Goal: Browse casually

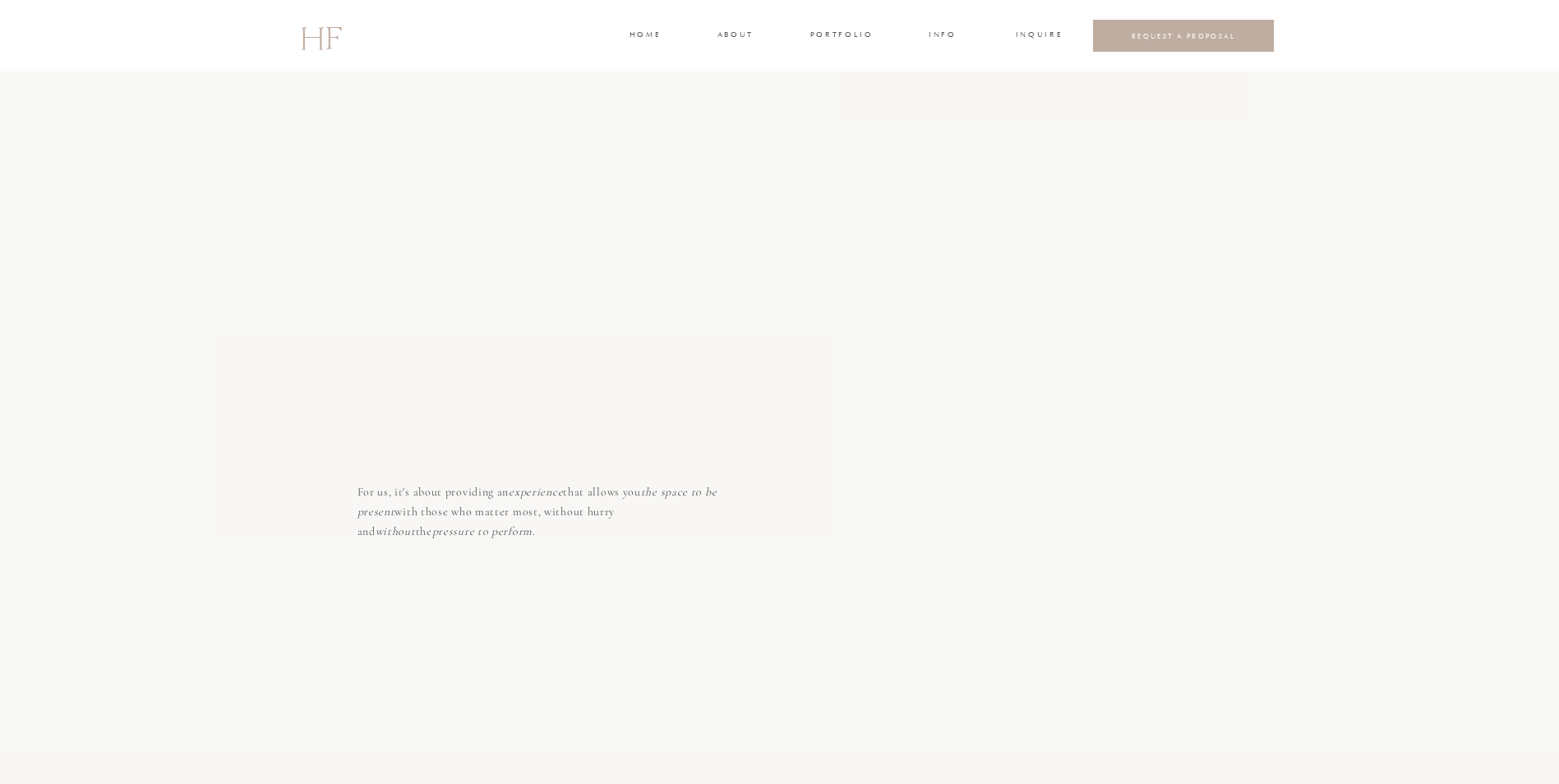
scroll to position [5341, 0]
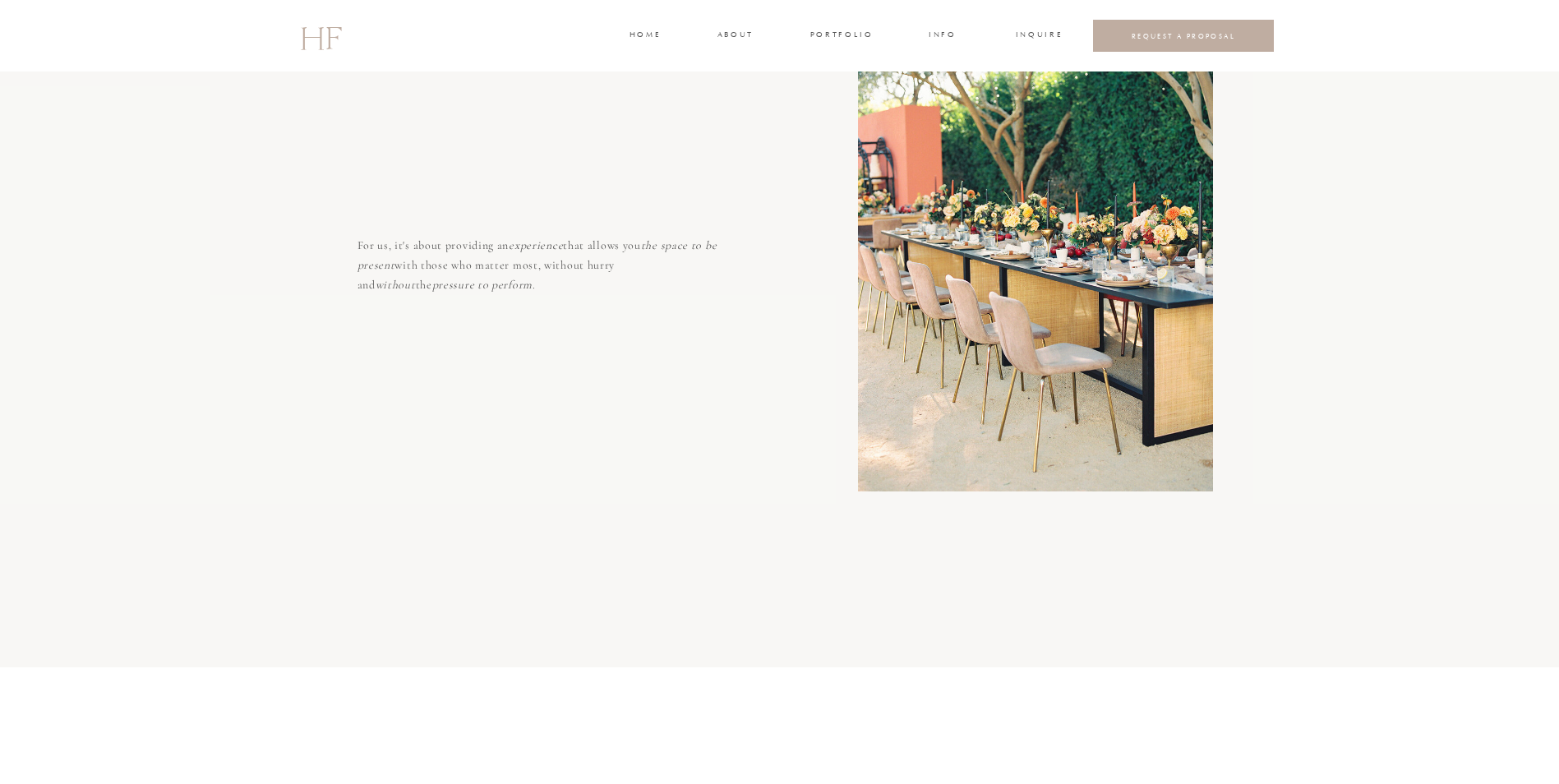
click at [742, 29] on h3 "about" at bounding box center [734, 36] width 35 height 15
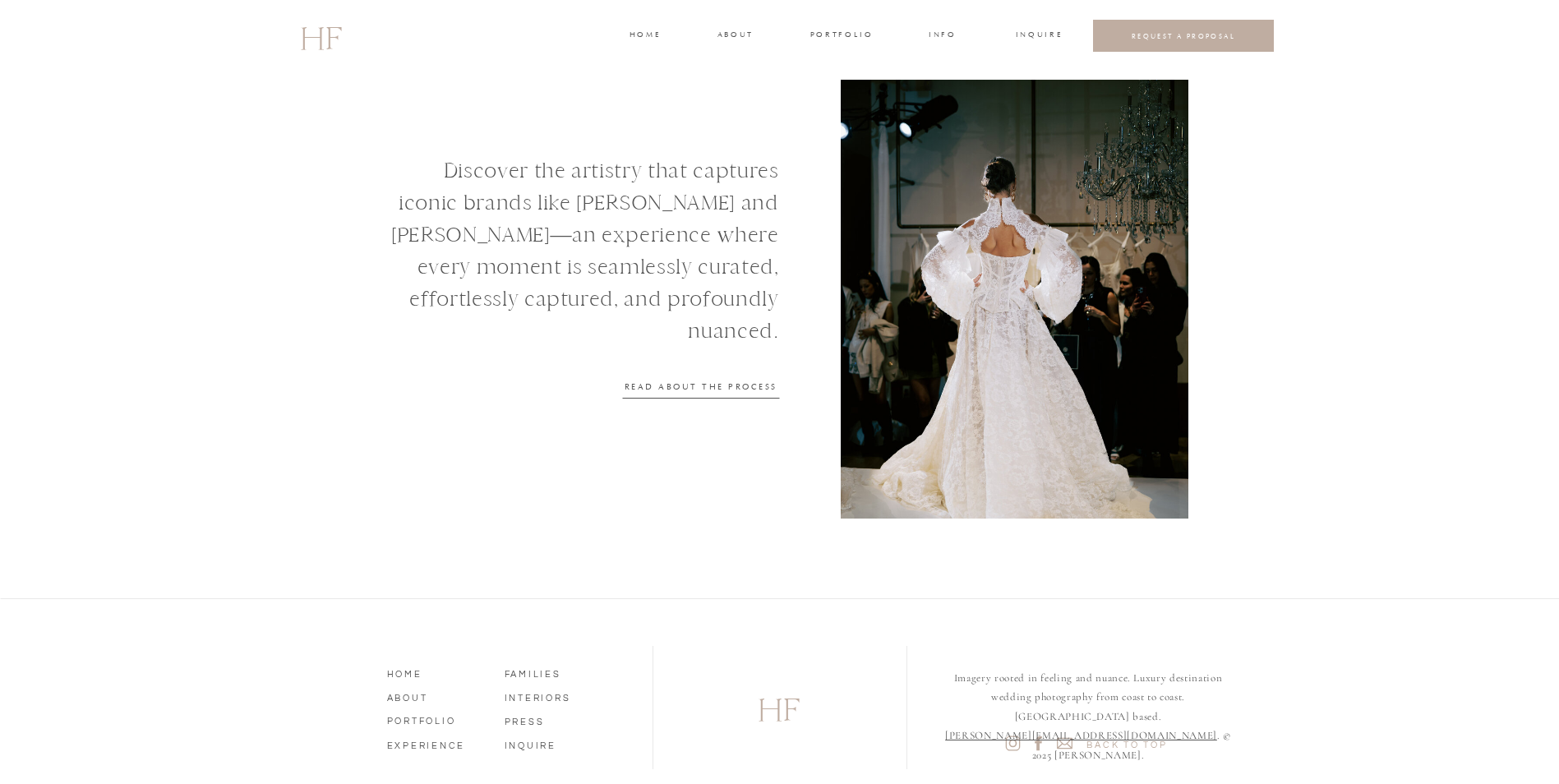
scroll to position [1993, 0]
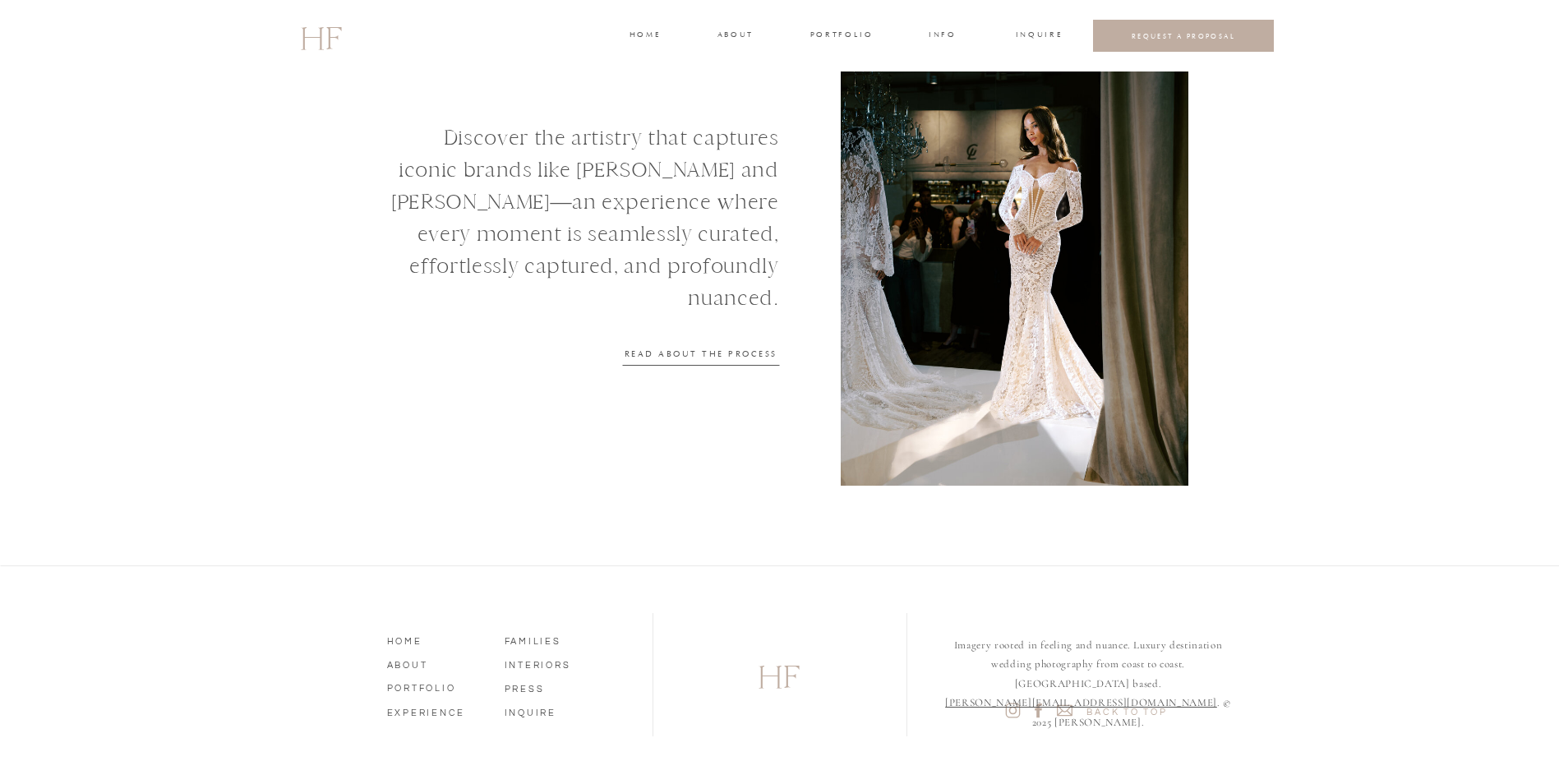
click at [436, 686] on nav "PORTFOLIO" at bounding box center [433, 686] width 93 height 15
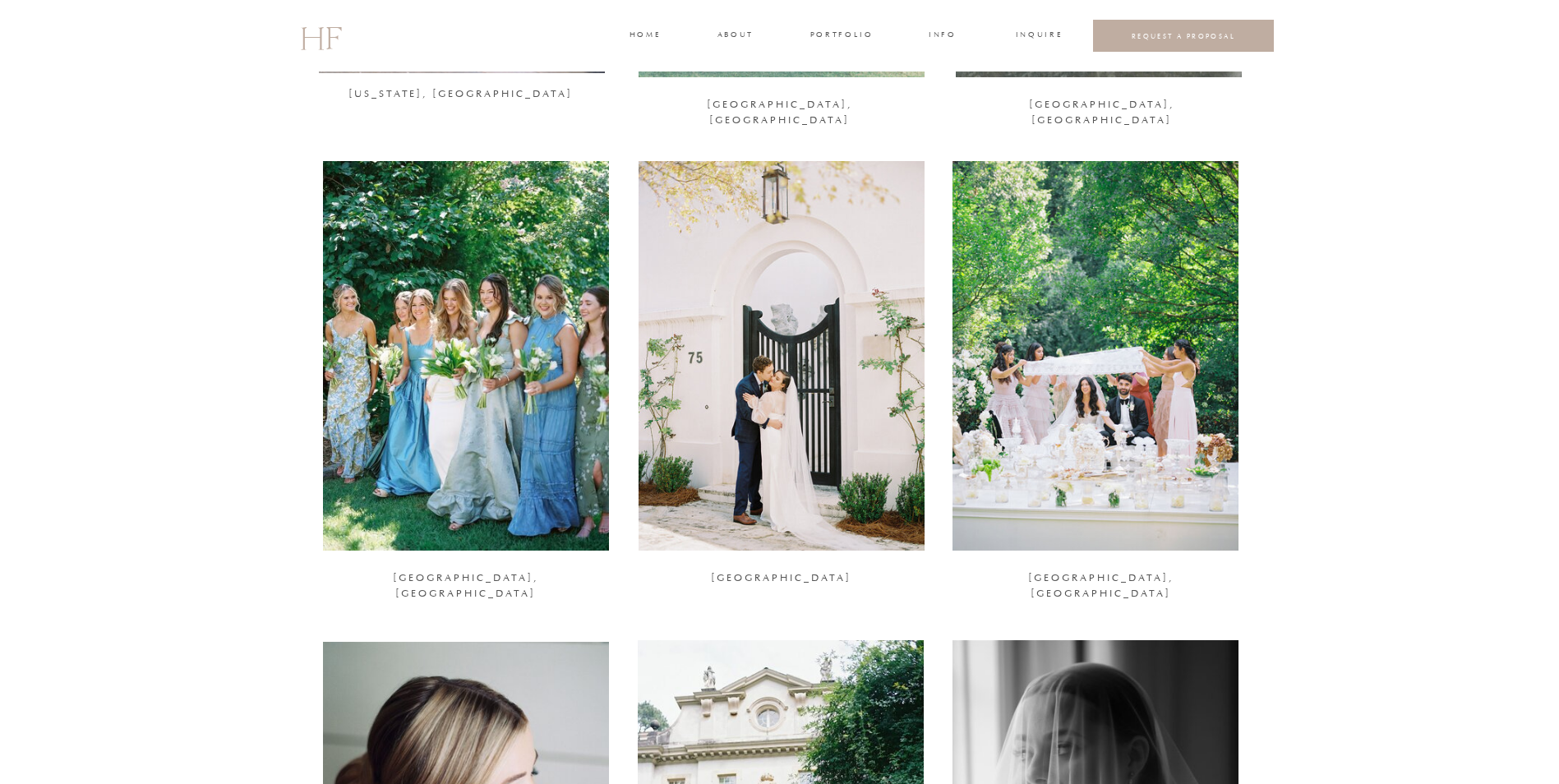
scroll to position [1726, 0]
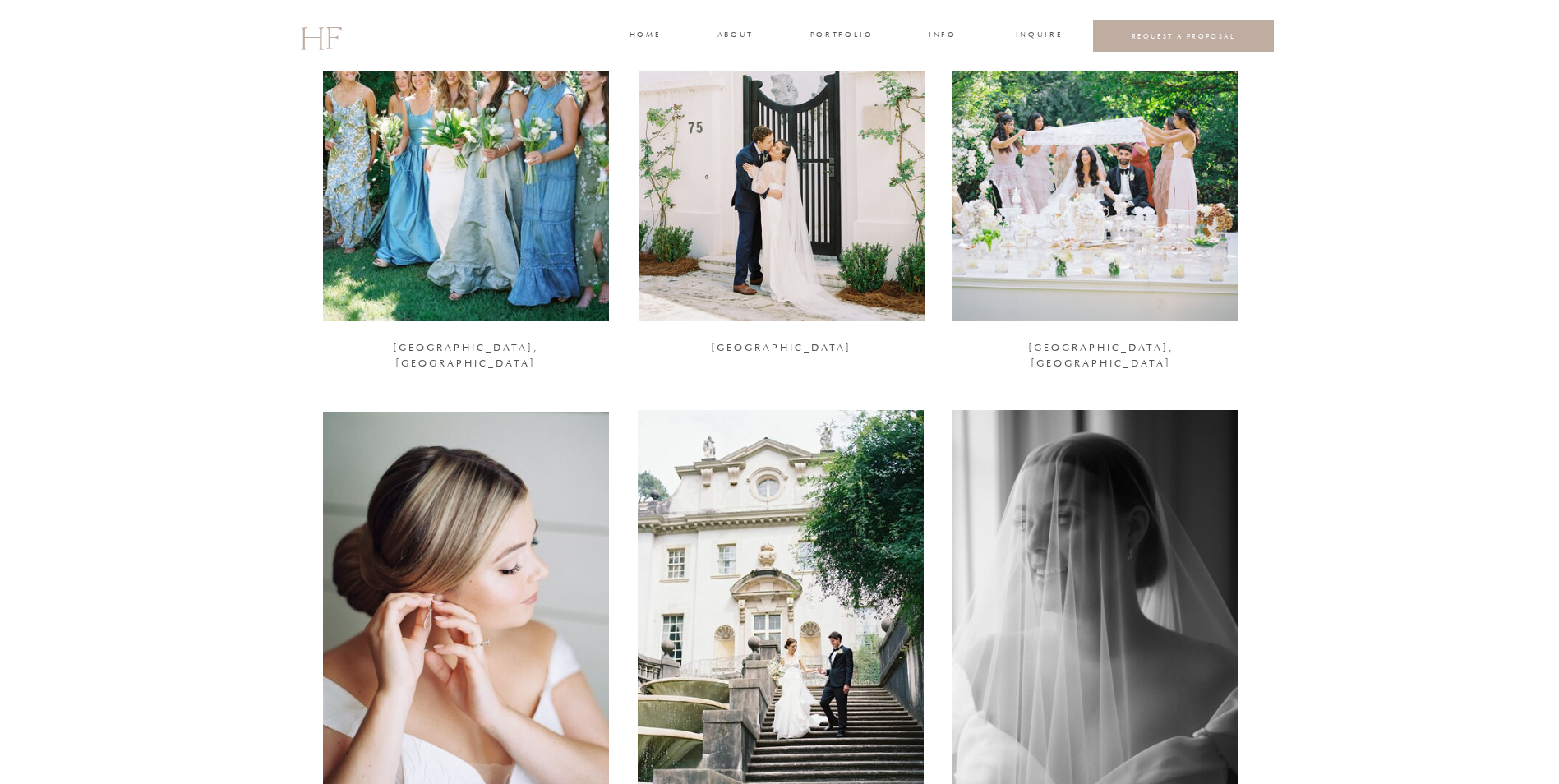
drag, startPoint x: 1108, startPoint y: 209, endPoint x: 1121, endPoint y: 211, distance: 13.2
click at [1107, 209] on div at bounding box center [1095, 125] width 286 height 390
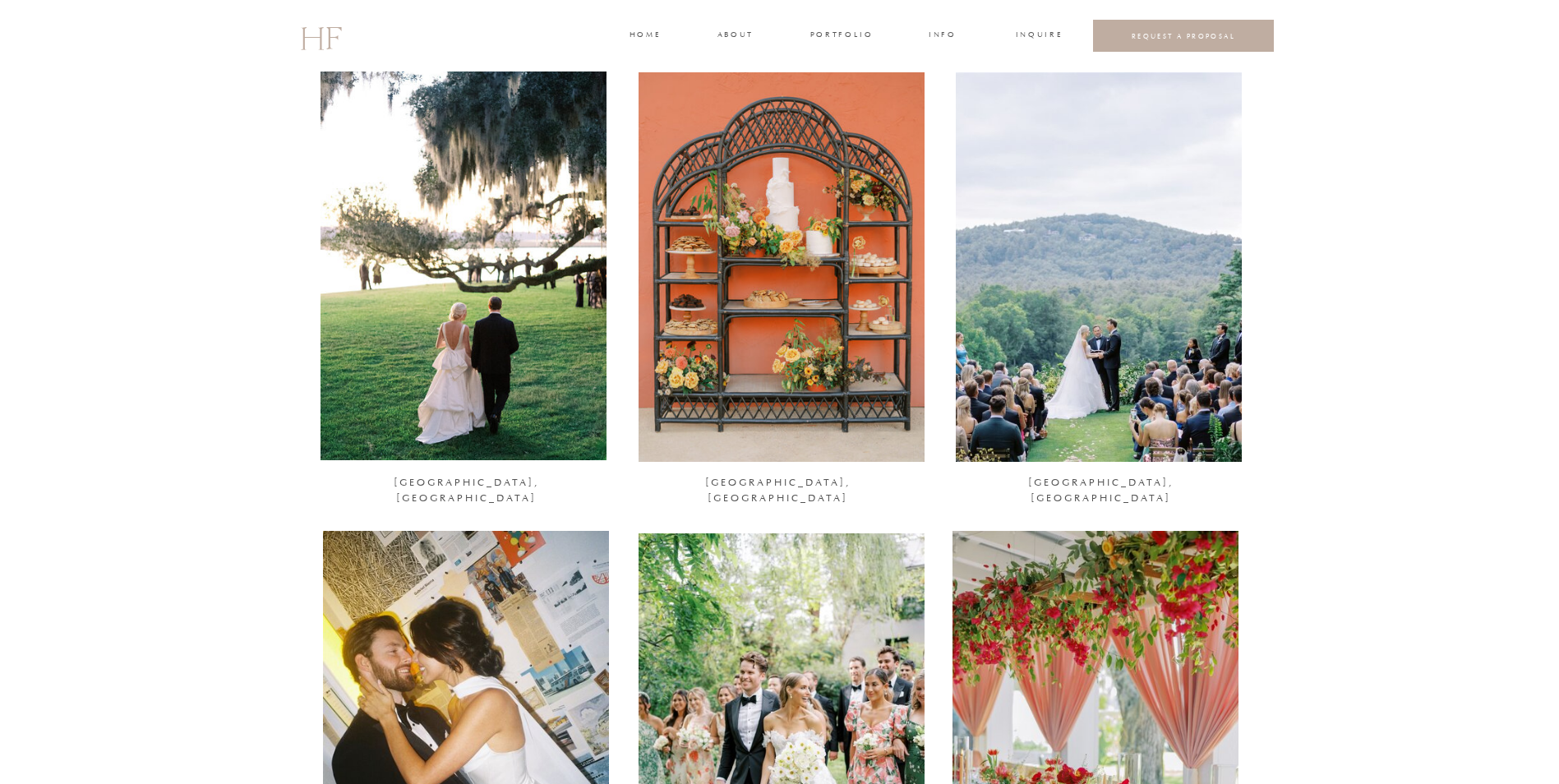
scroll to position [0, 0]
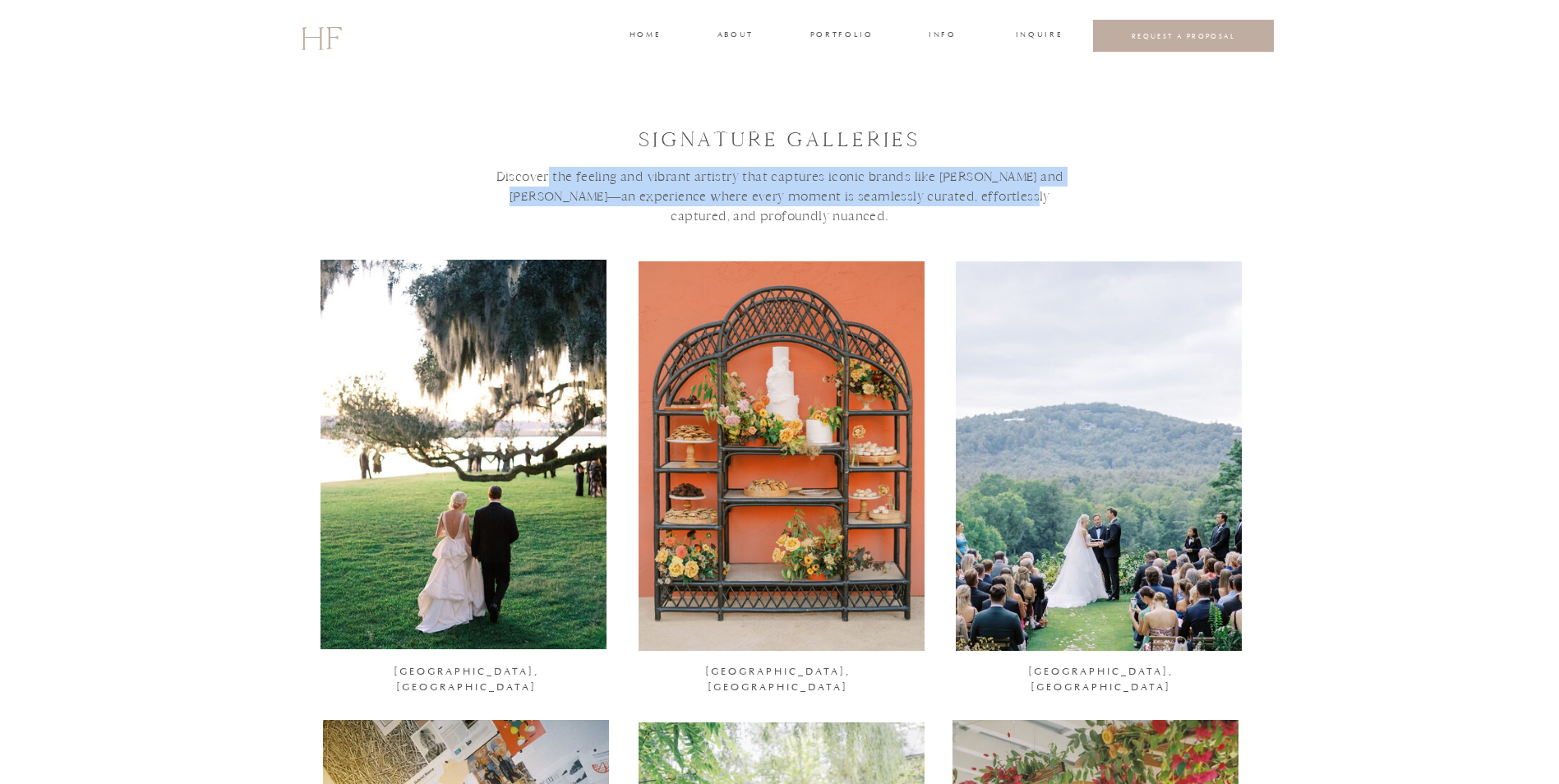
drag, startPoint x: 536, startPoint y: 175, endPoint x: 970, endPoint y: 198, distance: 434.6
click at [970, 198] on h3 "Discover the feeling and vibrant artistry that captures iconic brands like BERT…" at bounding box center [780, 228] width 597 height 124
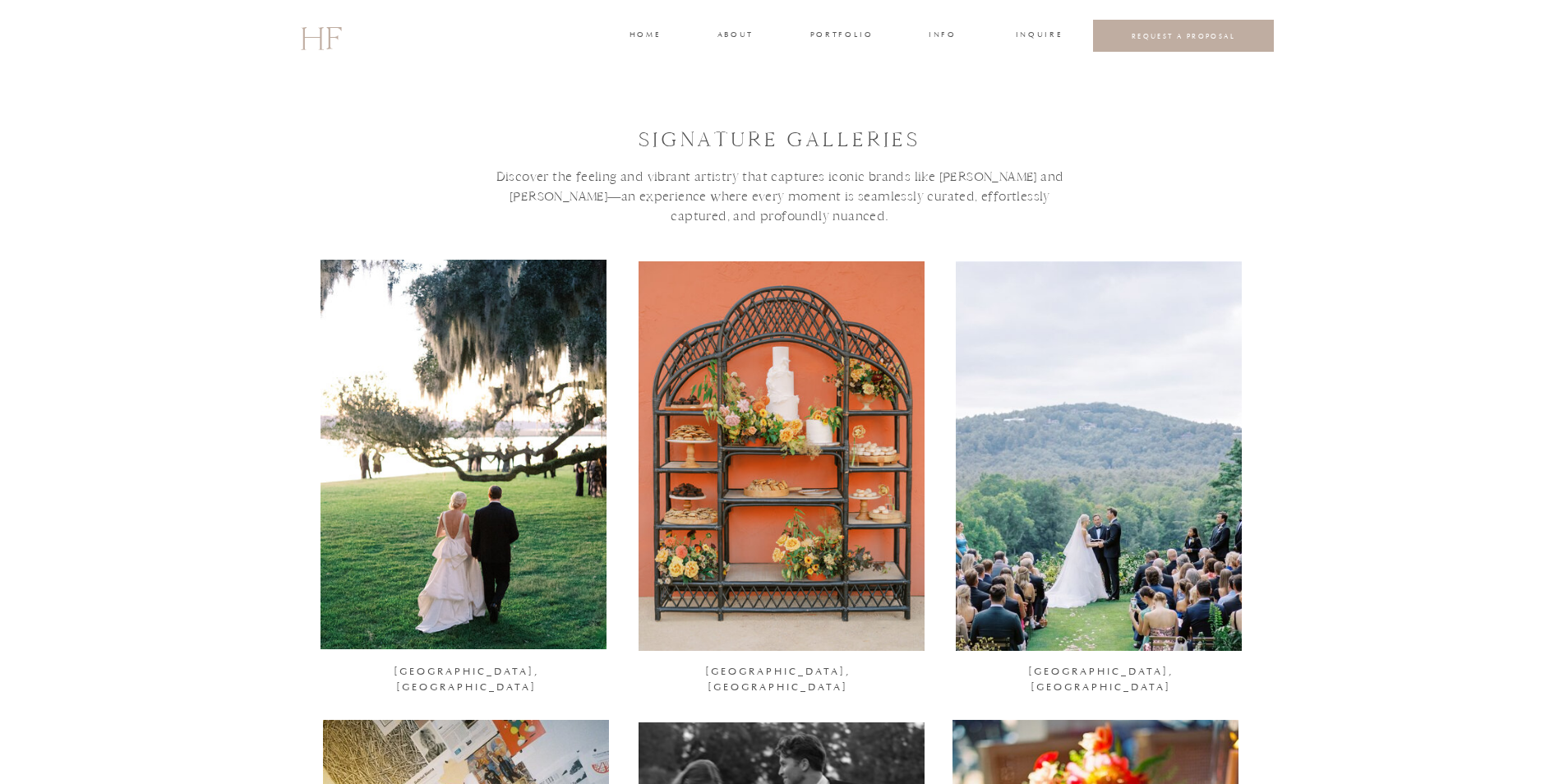
drag, startPoint x: 970, startPoint y: 198, endPoint x: 1187, endPoint y: 203, distance: 217.1
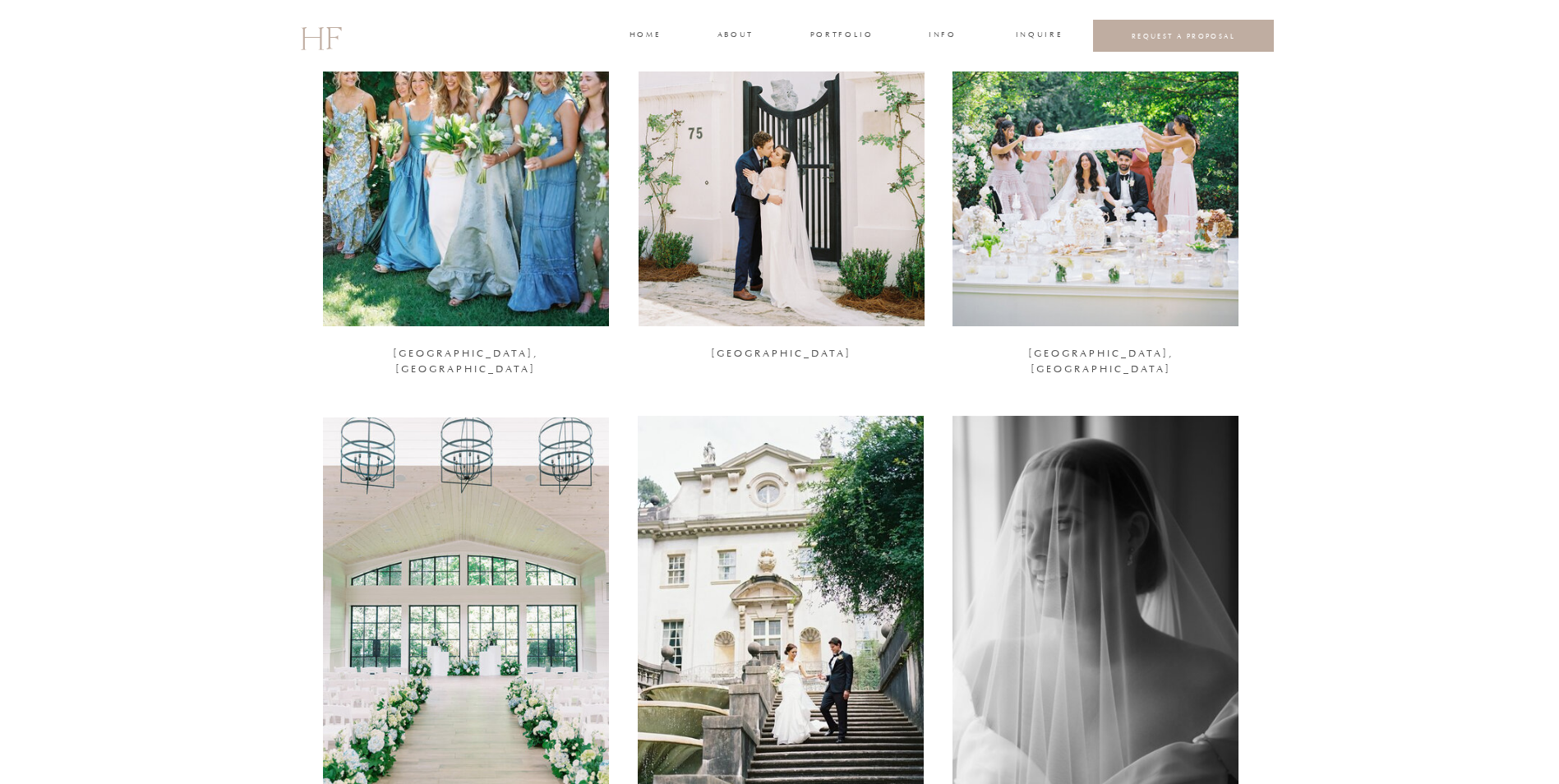
scroll to position [1726, 0]
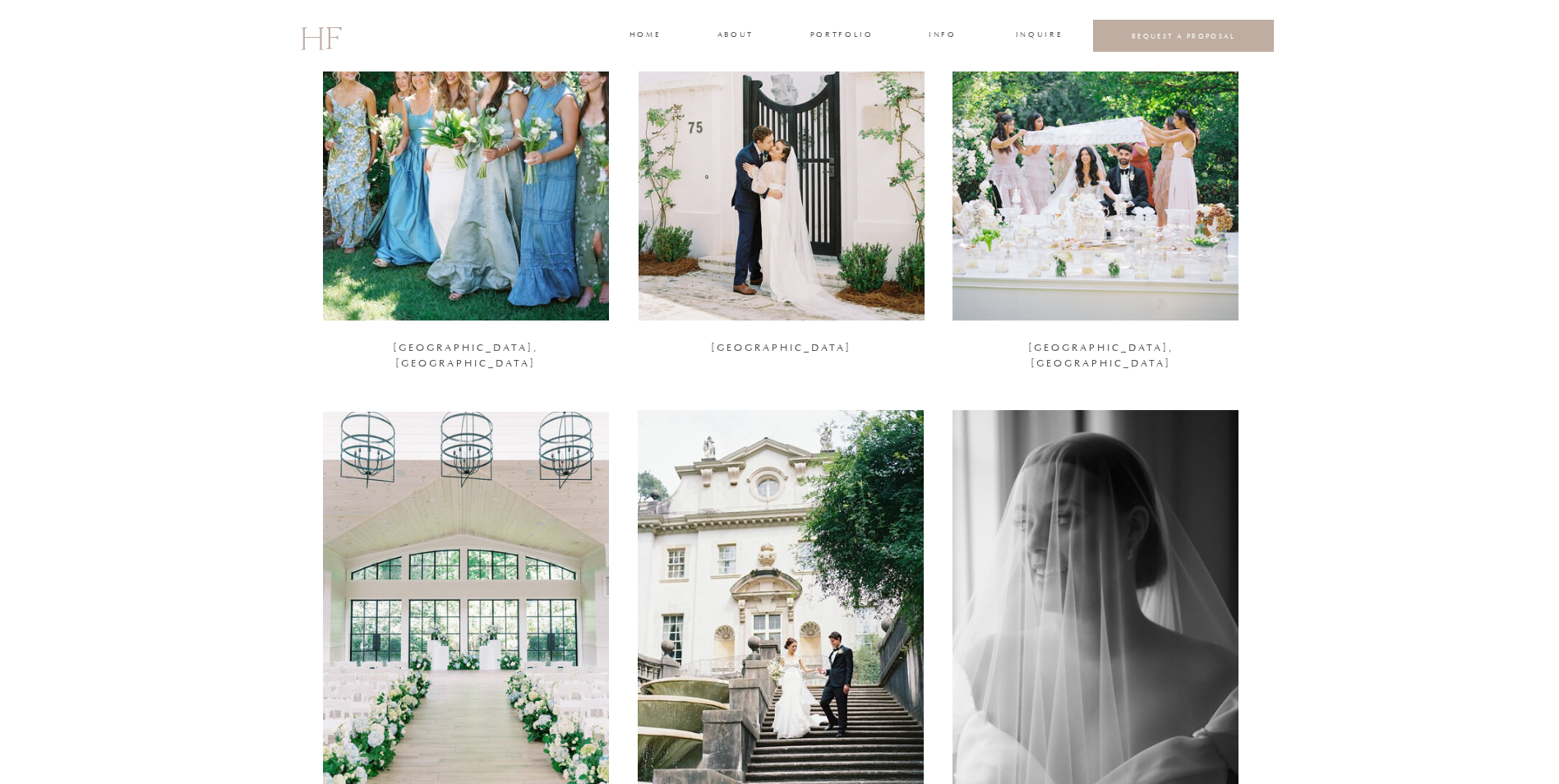
click at [1165, 142] on div at bounding box center [1095, 125] width 286 height 390
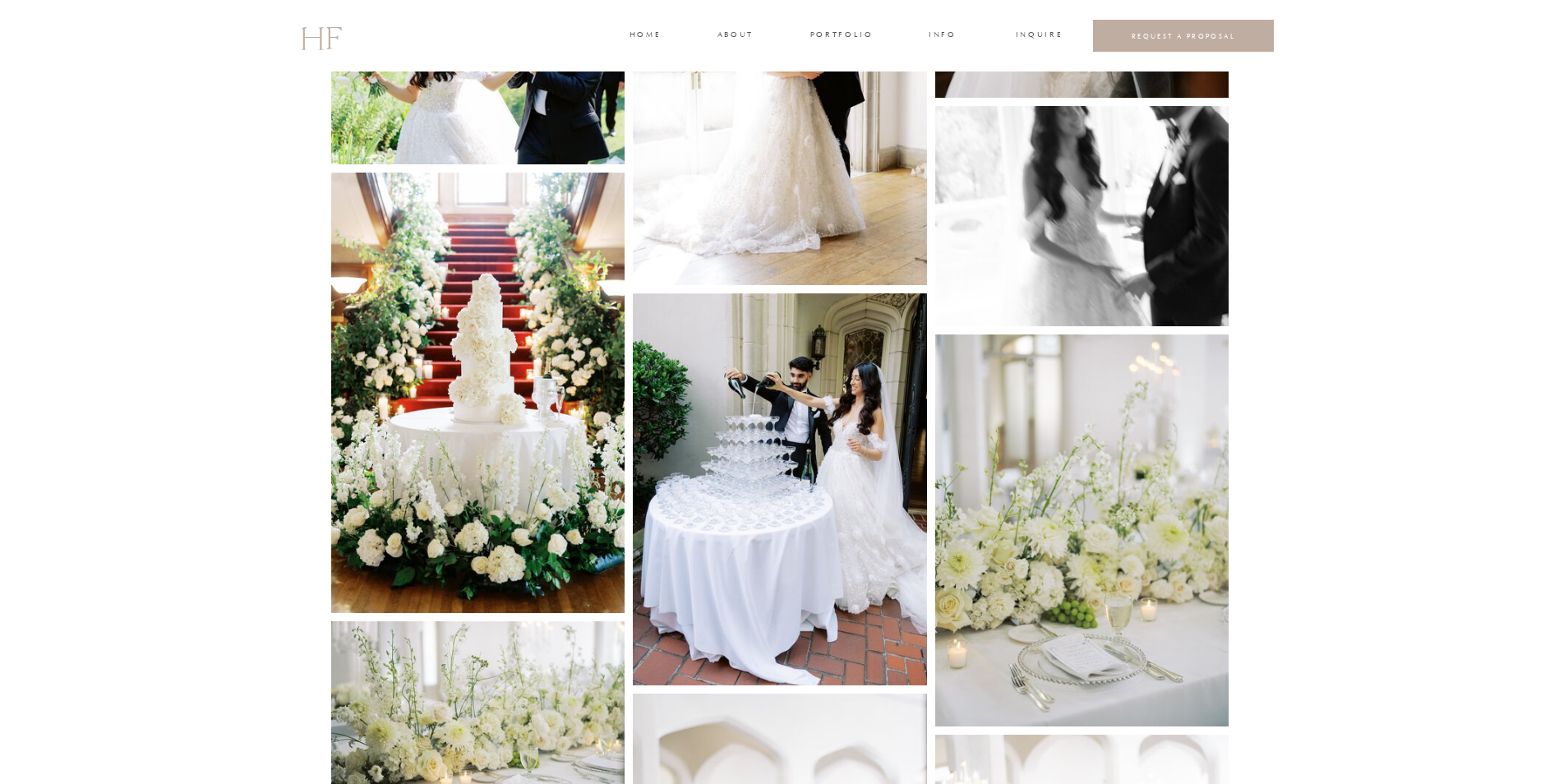
scroll to position [5753, 0]
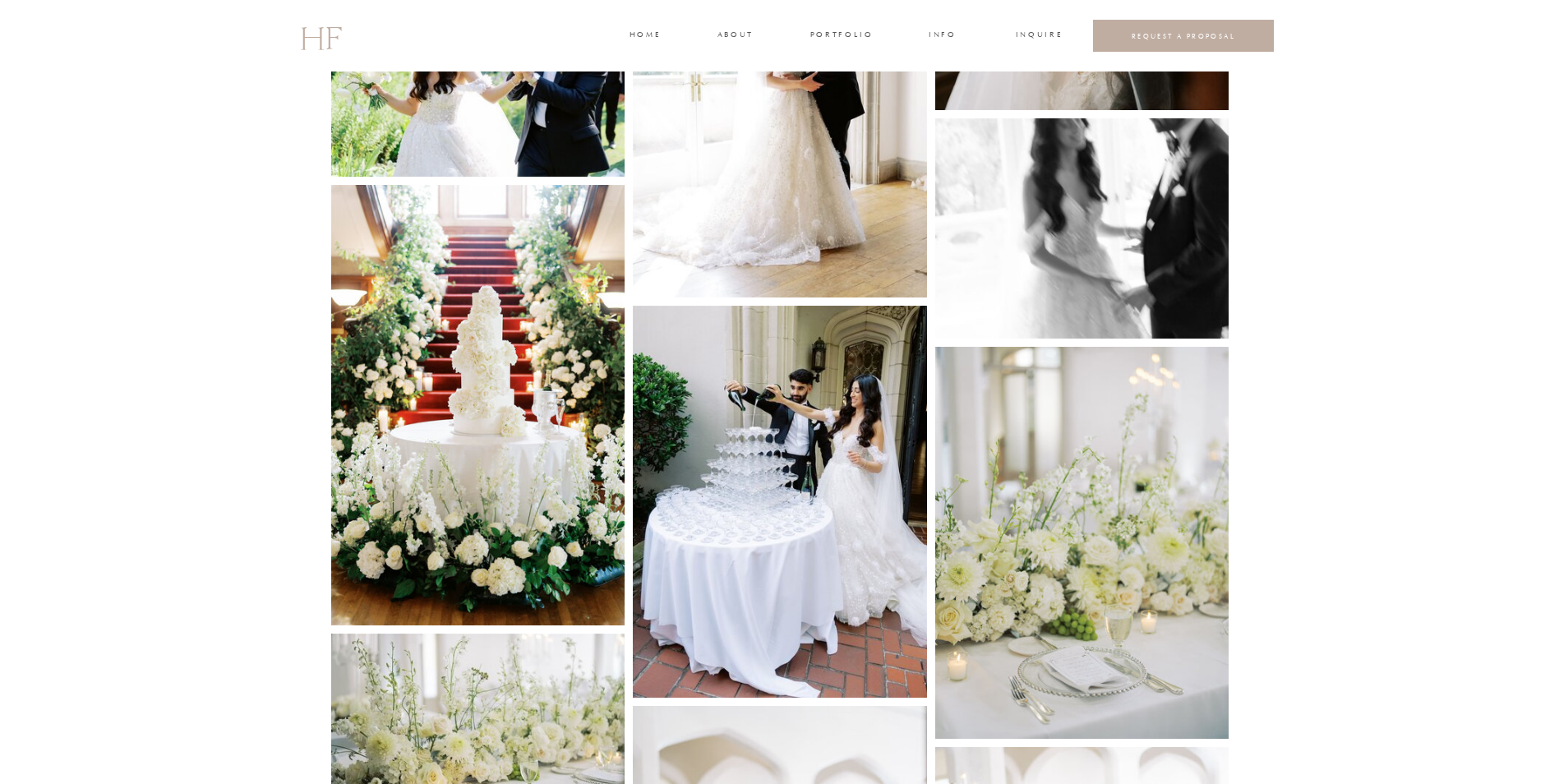
click at [522, 448] on img at bounding box center [478, 405] width 294 height 441
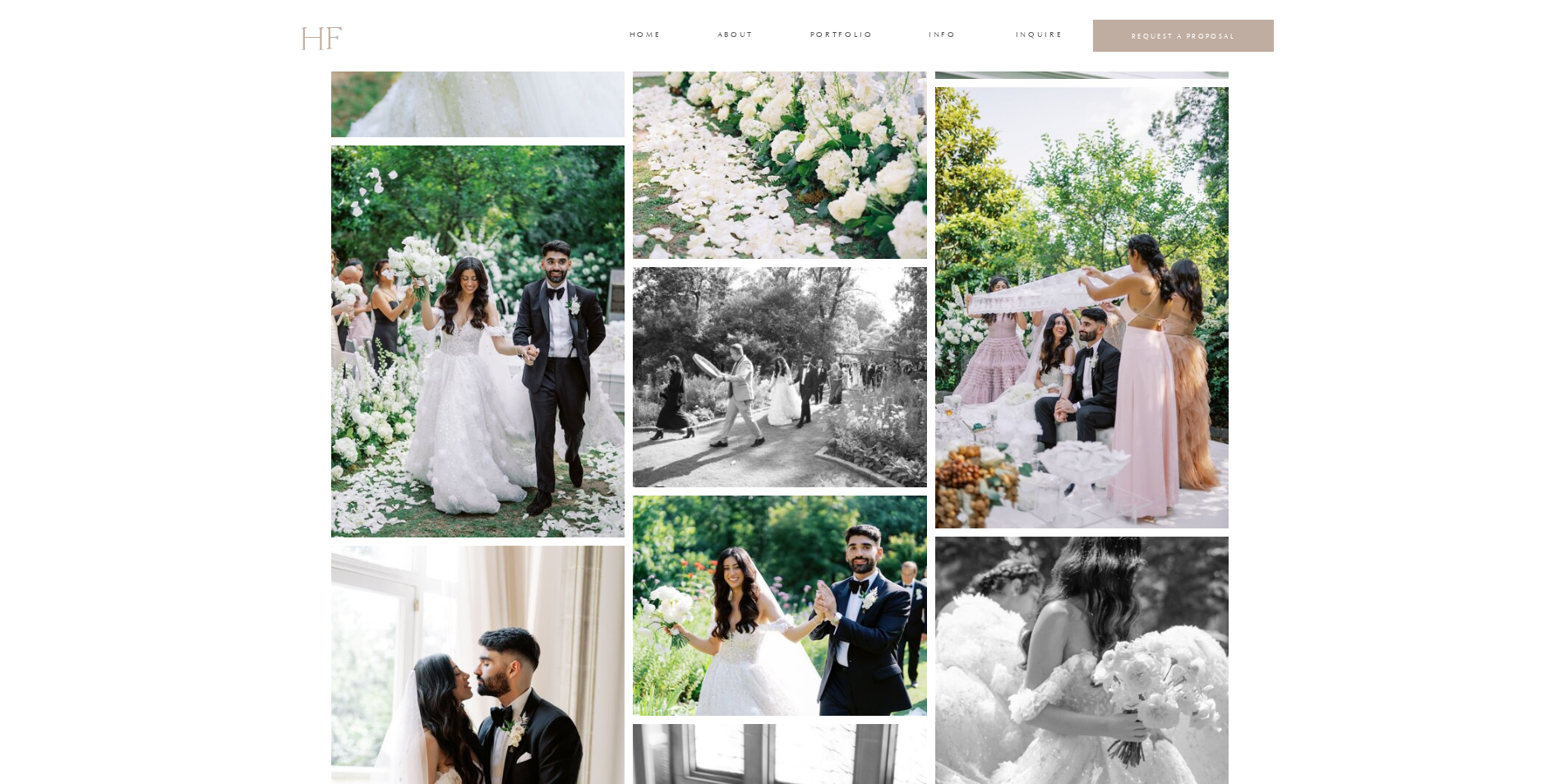
scroll to position [4683, 0]
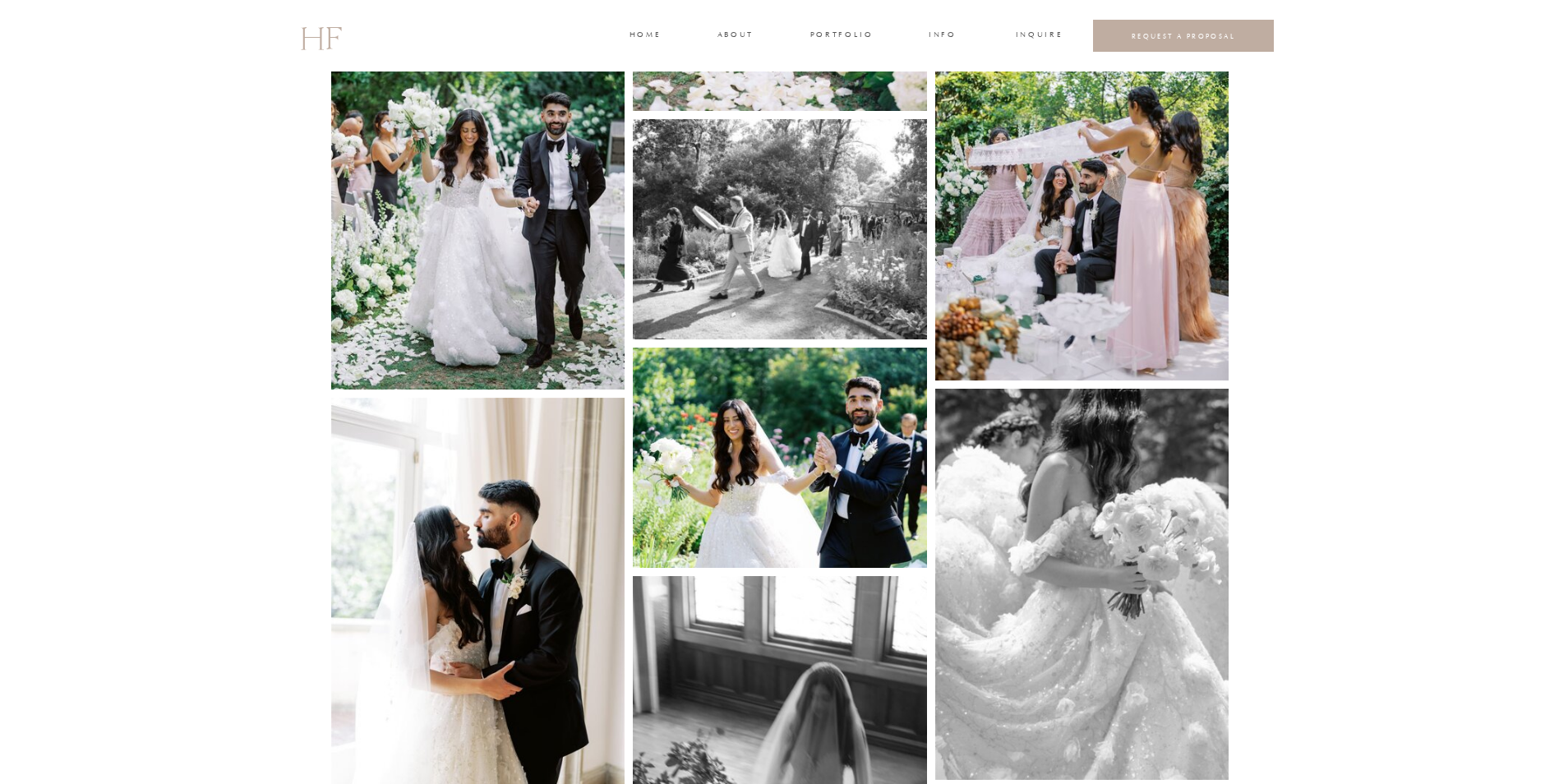
click at [435, 217] on img at bounding box center [478, 192] width 294 height 392
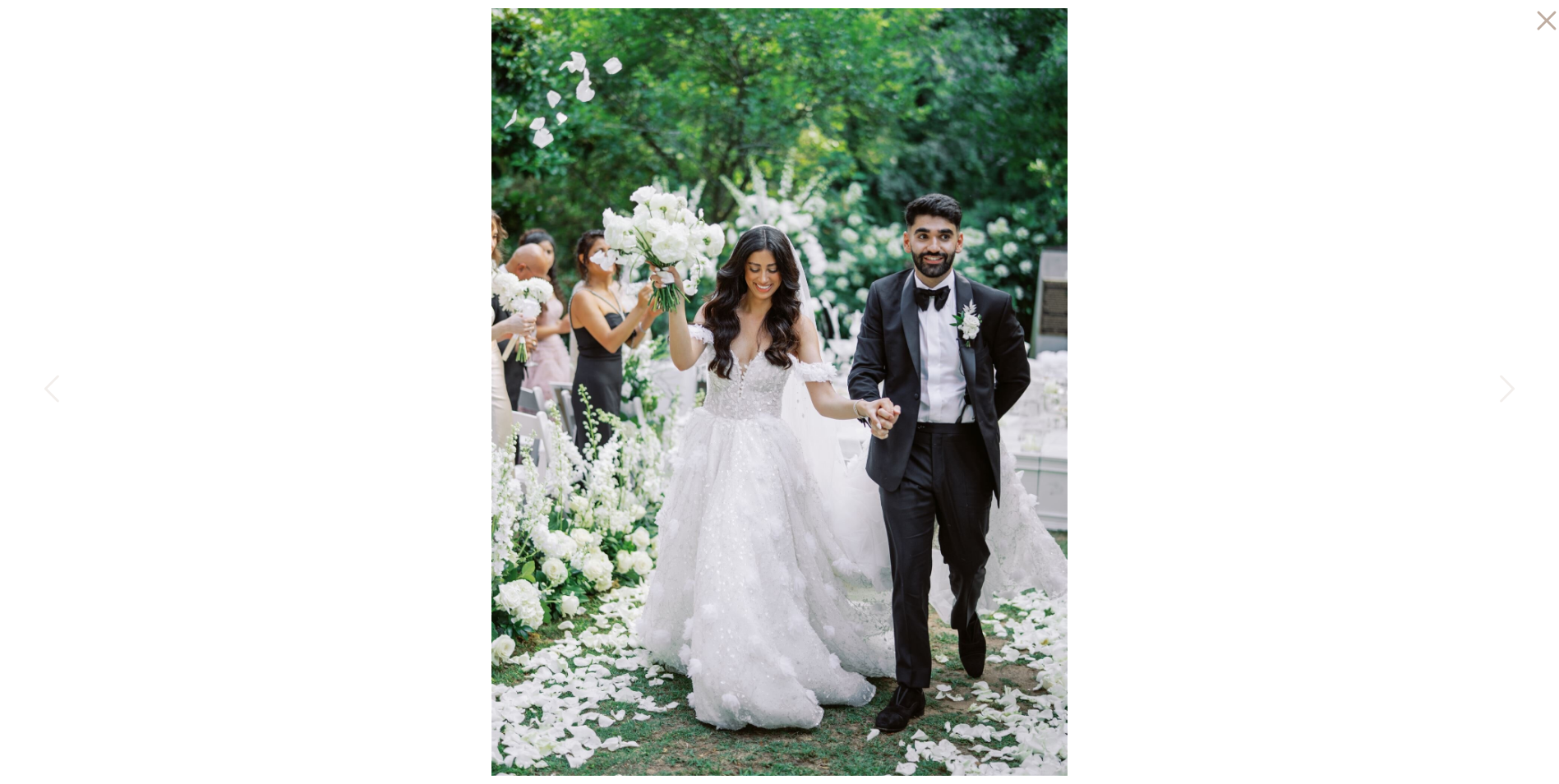
click at [1543, 20] on icon at bounding box center [1542, 16] width 33 height 33
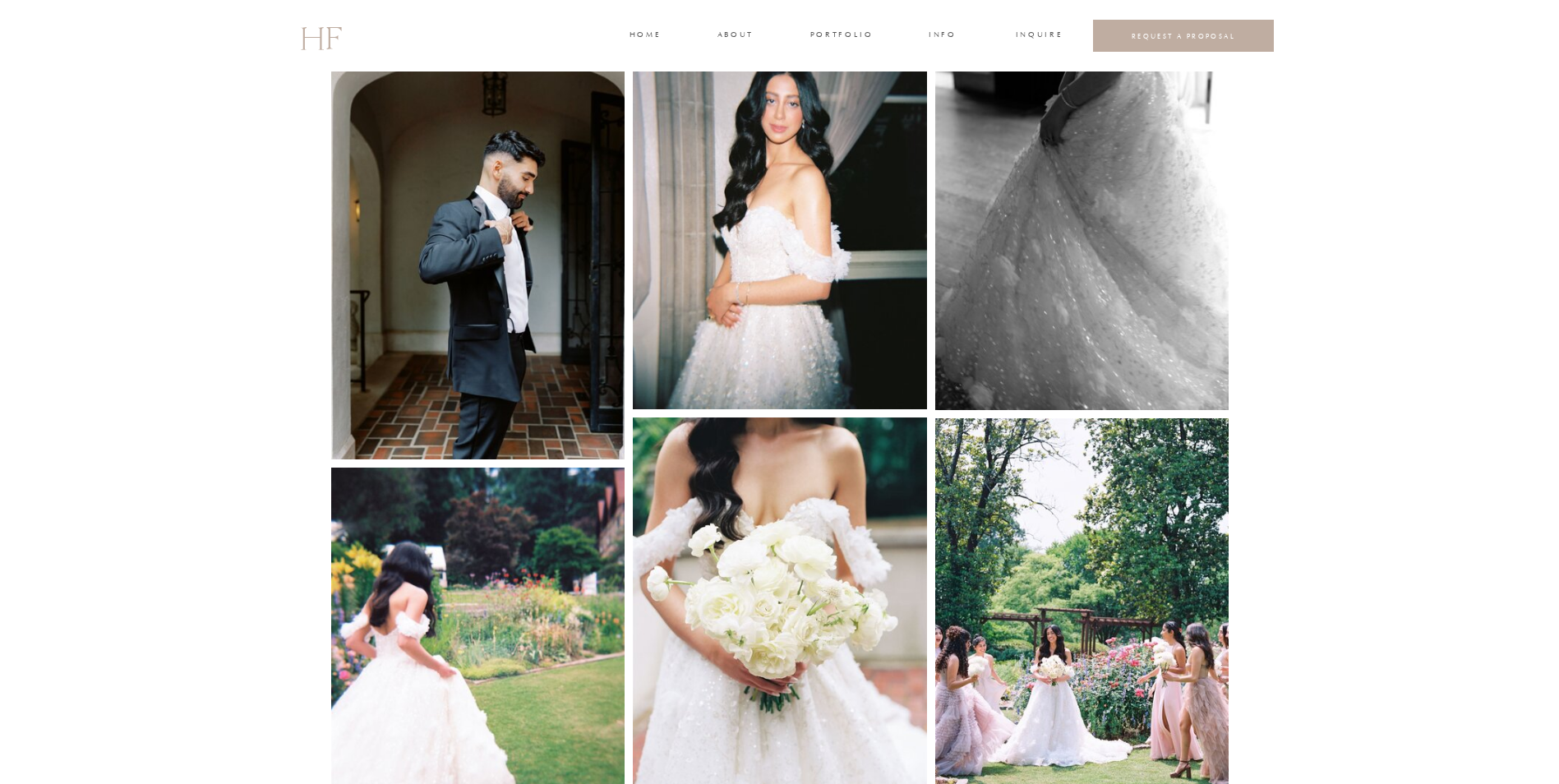
scroll to position [1643, 0]
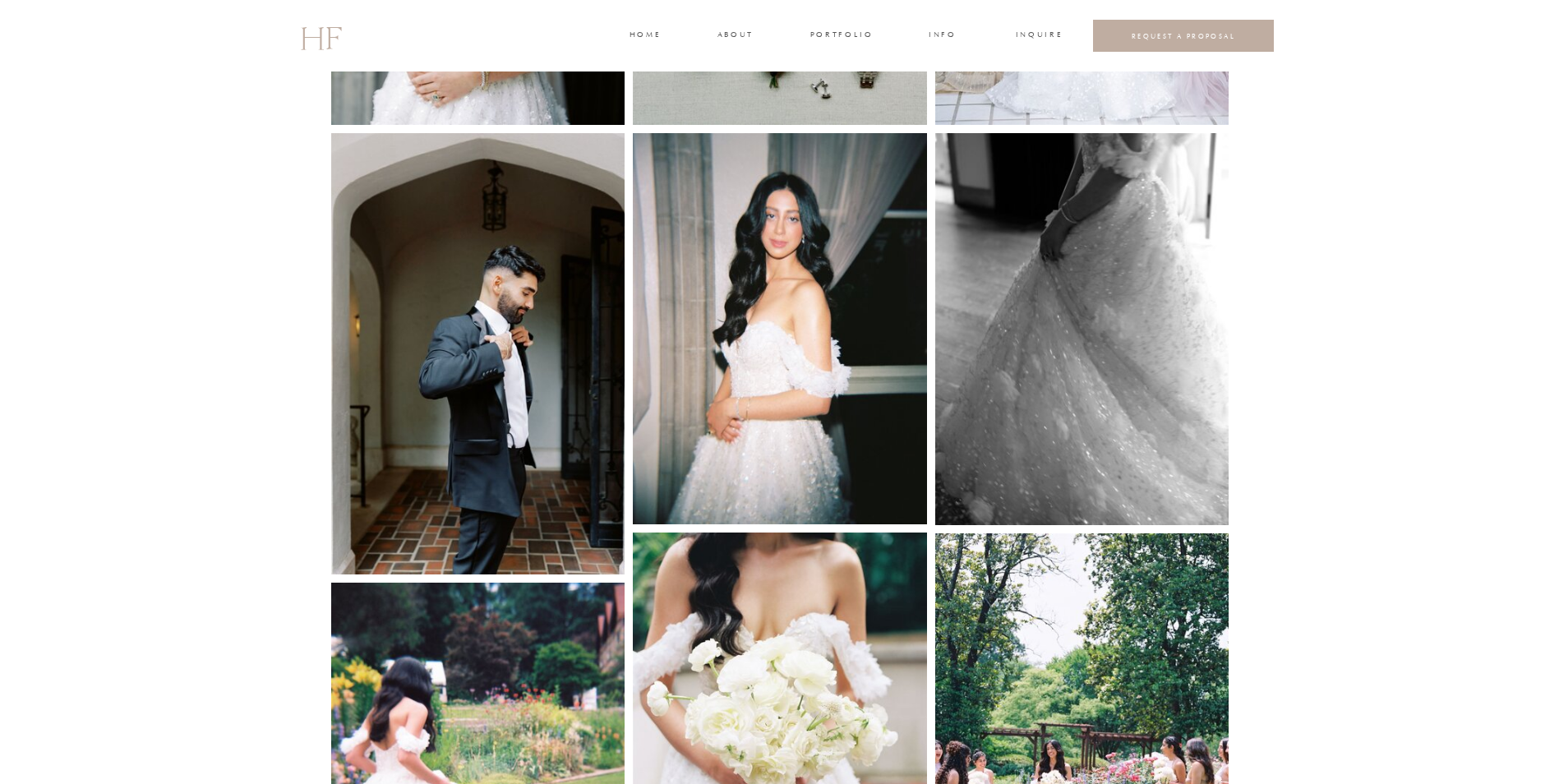
drag, startPoint x: 684, startPoint y: 35, endPoint x: 712, endPoint y: 36, distance: 28.0
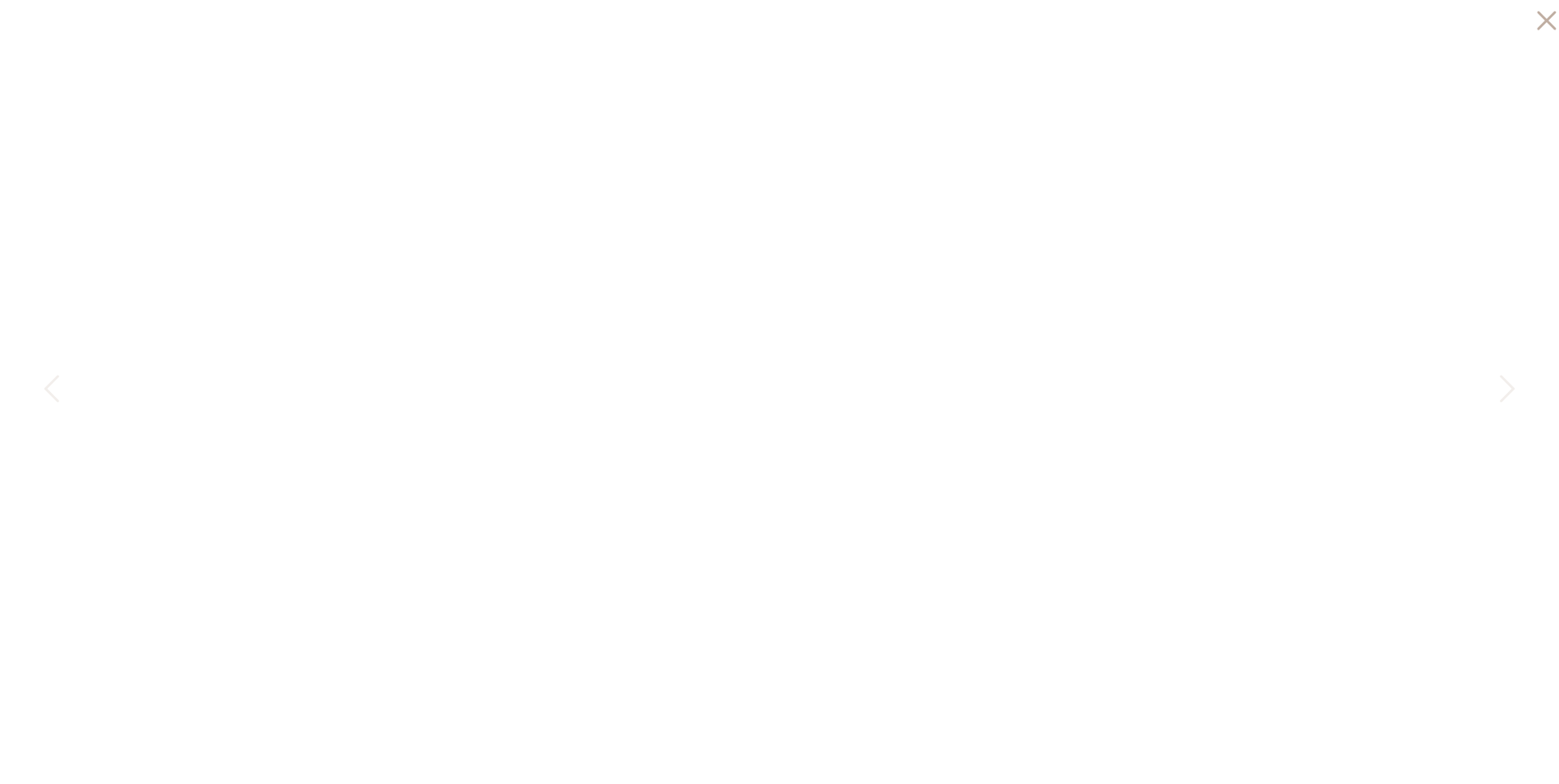
click at [733, 36] on div at bounding box center [780, 392] width 1559 height 784
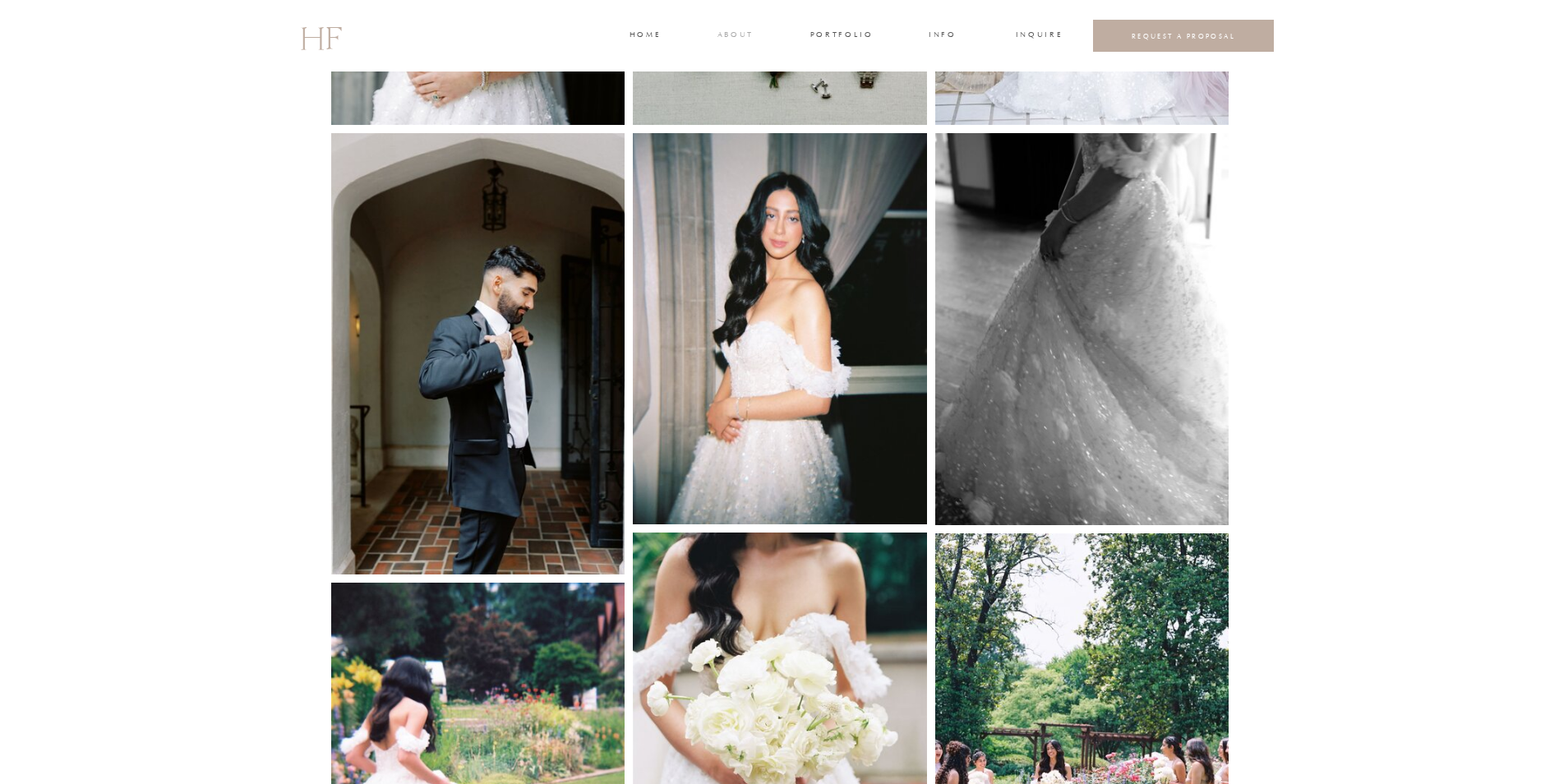
click at [732, 36] on h3 "about" at bounding box center [734, 36] width 35 height 15
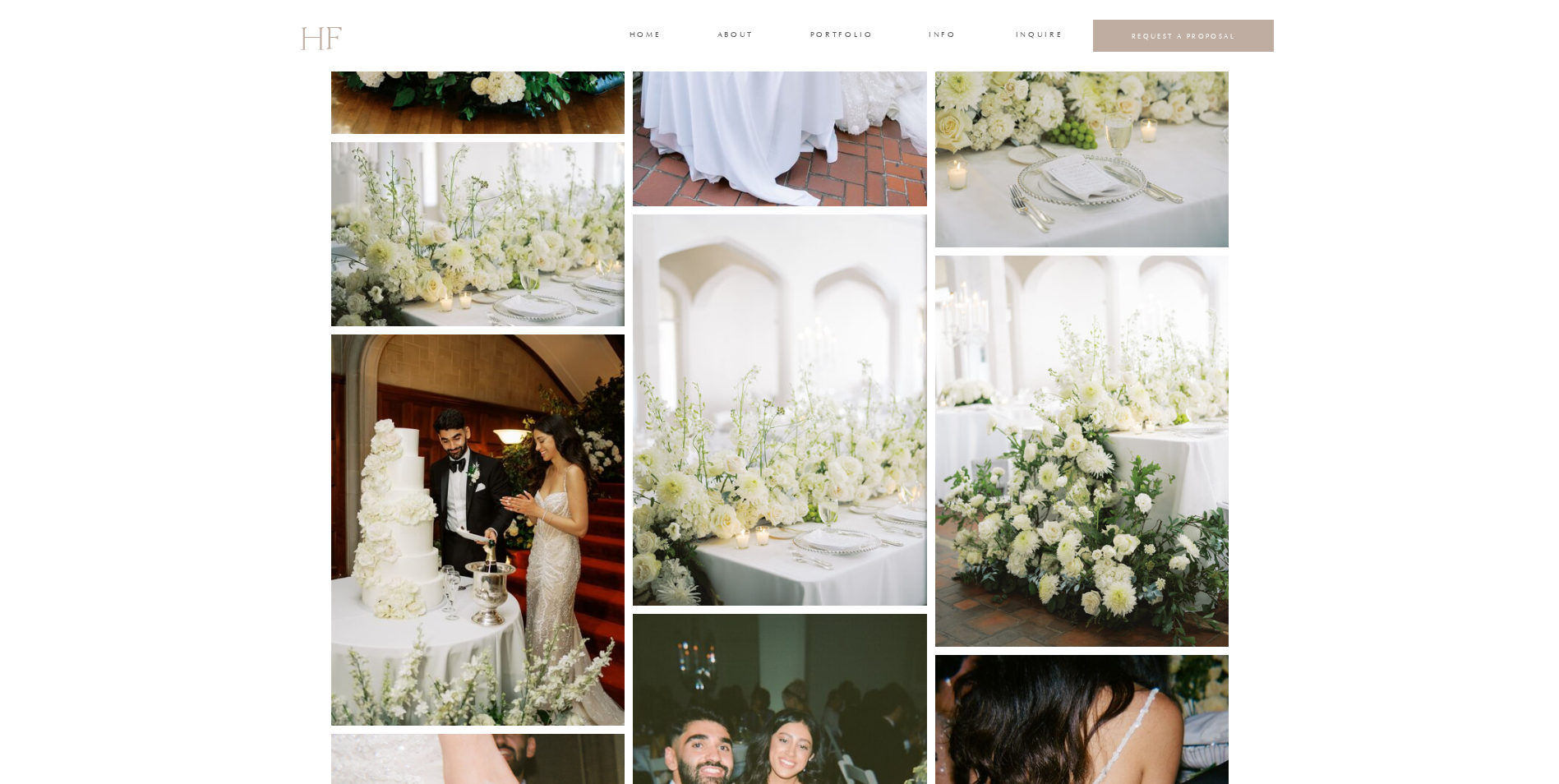
scroll to position [6491, 0]
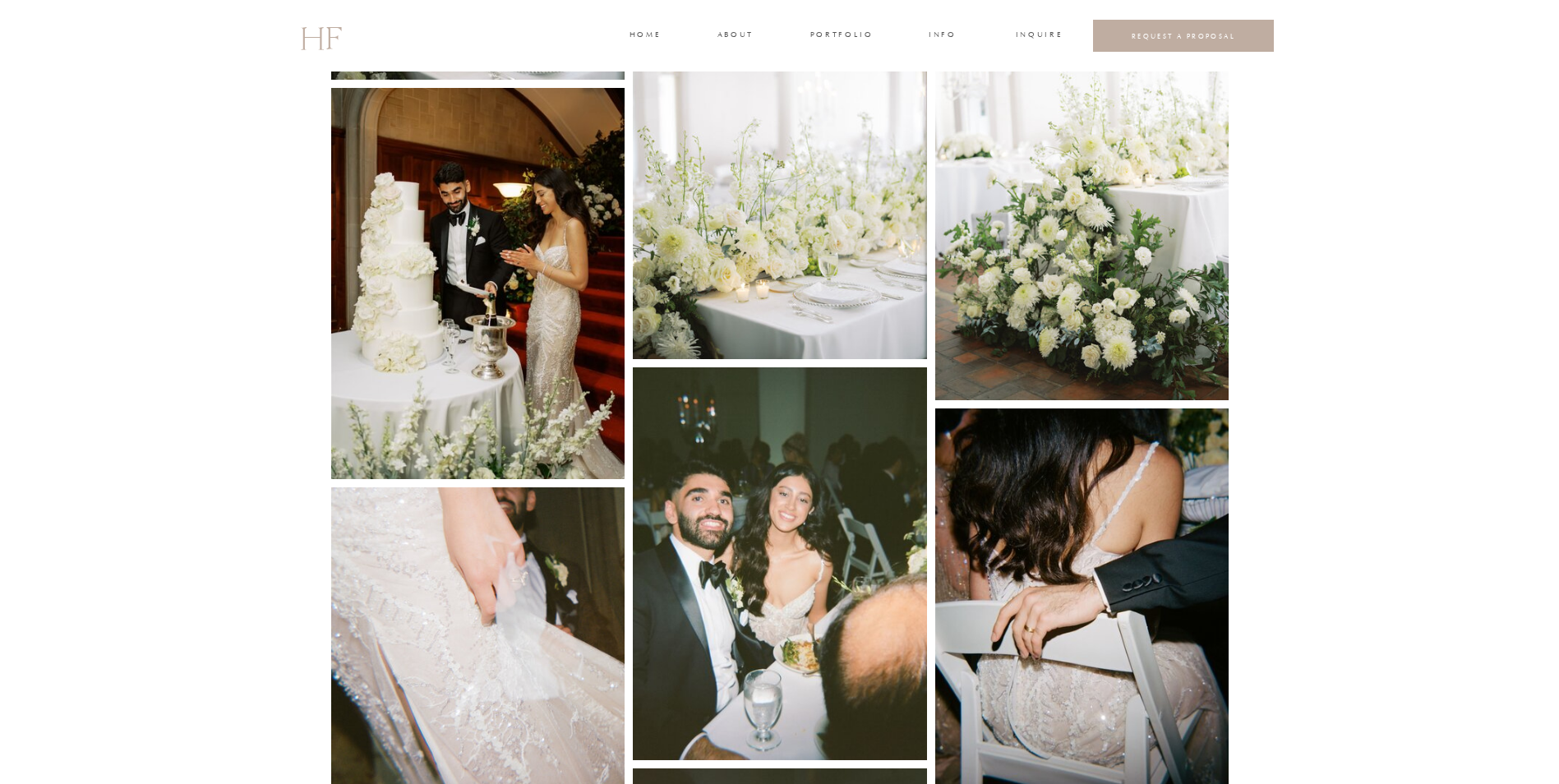
click at [843, 219] on img at bounding box center [780, 163] width 294 height 392
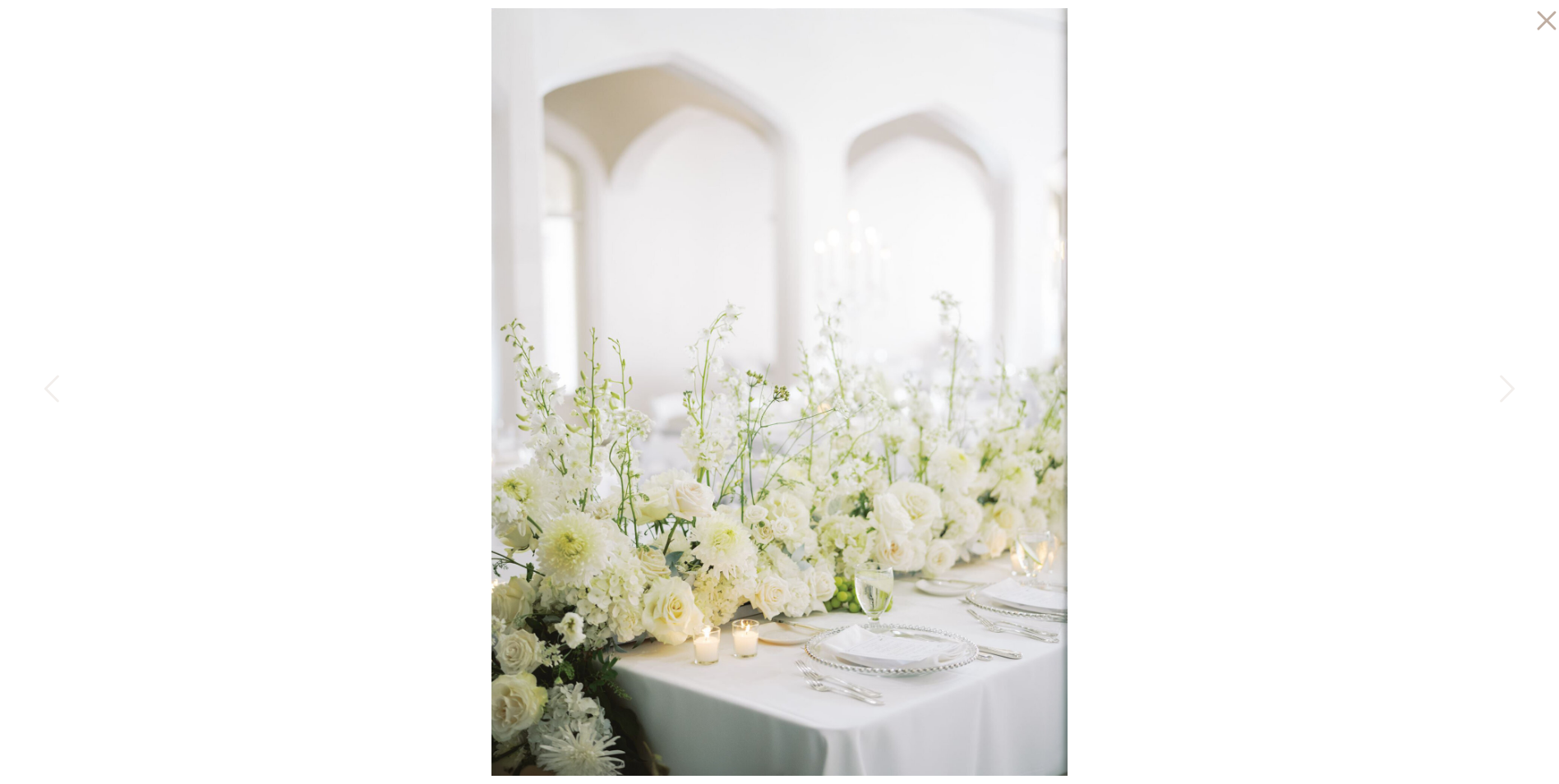
scroll to position [5798, 0]
click at [1539, 22] on icon at bounding box center [1542, 16] width 33 height 33
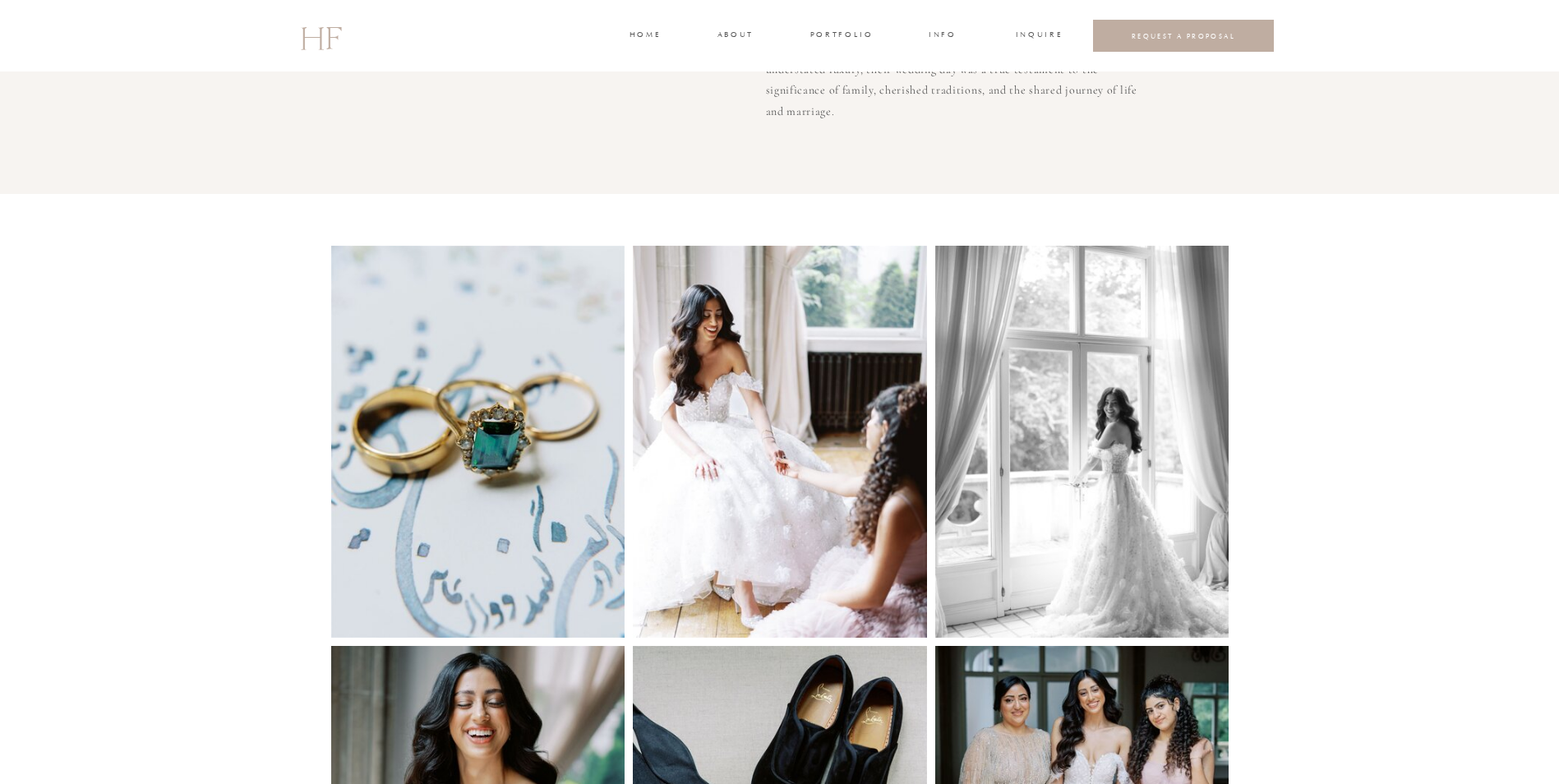
scroll to position [704, 0]
